Goal: Check status

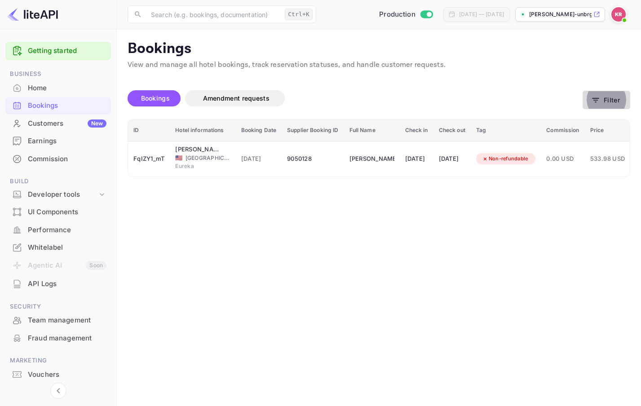
click at [611, 99] on button "Filter" at bounding box center [606, 100] width 48 height 18
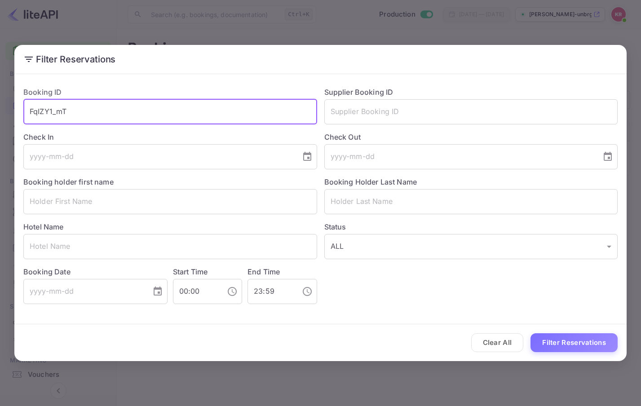
drag, startPoint x: 81, startPoint y: 117, endPoint x: -48, endPoint y: 117, distance: 129.3
click at [0, 117] on html "Getting started Business Home Bookings Customers New Earnings Commission Build …" at bounding box center [320, 203] width 641 height 406
paste input "JBQzSAtt4"
type input "JBQzSAtt4"
click at [558, 350] on button "Filter Reservations" at bounding box center [573, 342] width 87 height 19
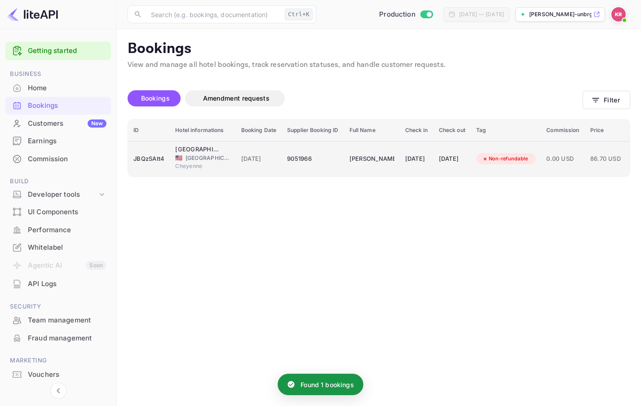
click at [259, 159] on span "[DATE]" at bounding box center [258, 159] width 35 height 10
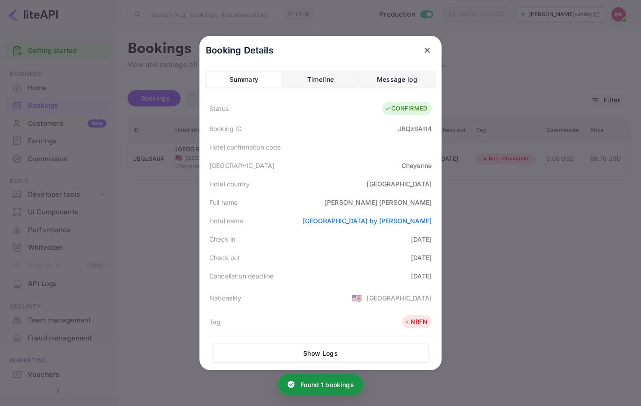
scroll to position [90, 0]
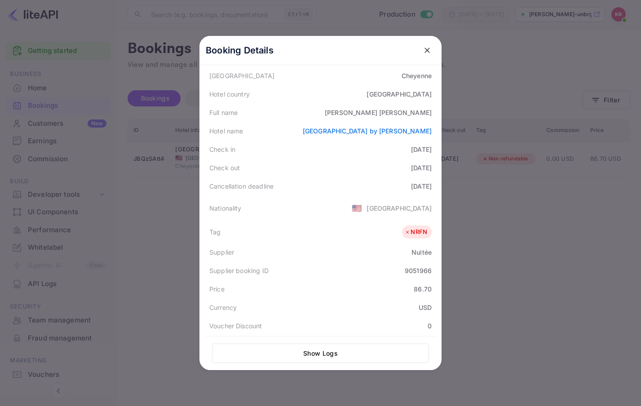
click at [406, 271] on div "9051966" at bounding box center [418, 270] width 27 height 9
copy div "9051966"
